Goal: Find contact information: Find contact information

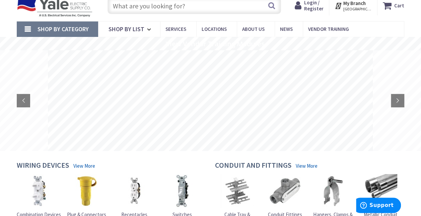
scroll to position [23, 0]
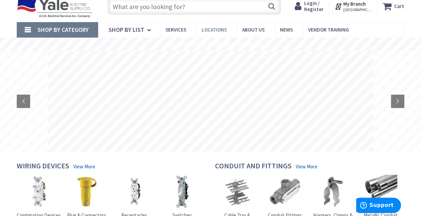
click at [213, 32] on span "Locations" at bounding box center [214, 29] width 25 height 6
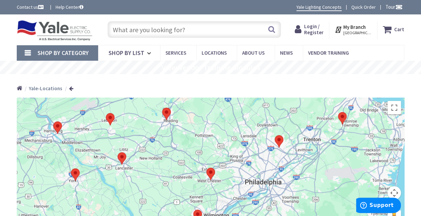
click at [349, 33] on span "[GEOGRAPHIC_DATA], [GEOGRAPHIC_DATA]" at bounding box center [357, 32] width 28 height 5
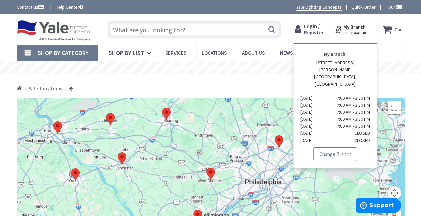
click at [340, 147] on link "Change Branch" at bounding box center [336, 154] width 44 height 14
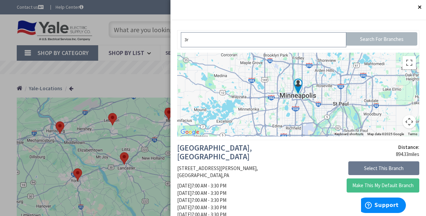
type input "3"
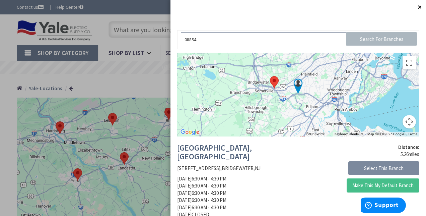
type input "08854"
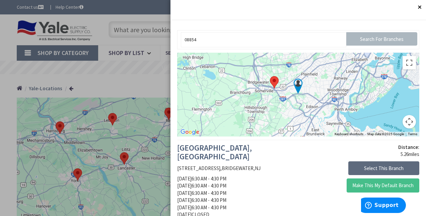
click at [388, 170] on button "Select This Branch" at bounding box center [383, 168] width 71 height 14
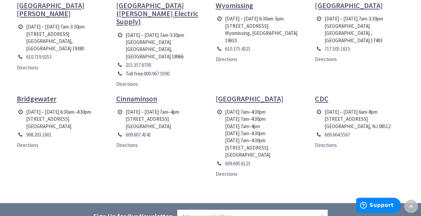
scroll to position [391, 0]
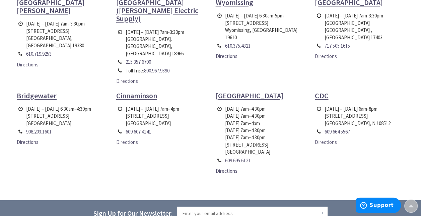
click at [30, 91] on span "Bridgewater" at bounding box center [37, 95] width 40 height 9
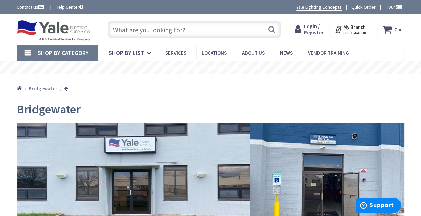
click at [188, 30] on input "text" at bounding box center [195, 29] width 174 height 17
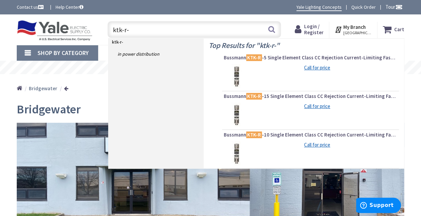
type input "ktk-r-3"
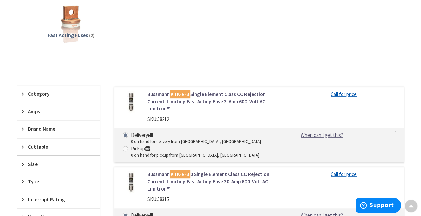
scroll to position [106, 0]
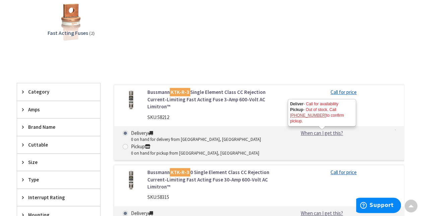
click at [329, 133] on link "When can I get this?" at bounding box center [322, 132] width 68 height 7
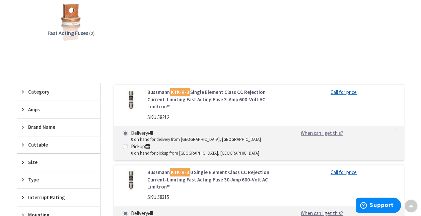
click at [348, 172] on link "Call for price" at bounding box center [344, 172] width 26 height 7
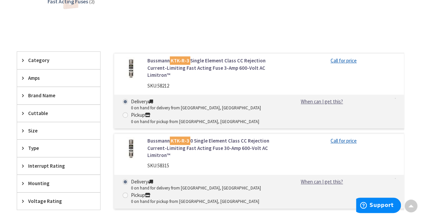
scroll to position [139, 0]
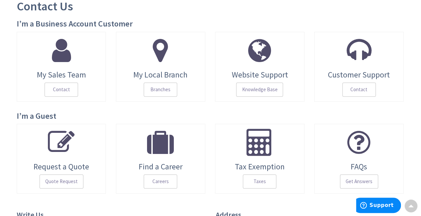
scroll to position [83, 0]
